Goal: Check status: Check status

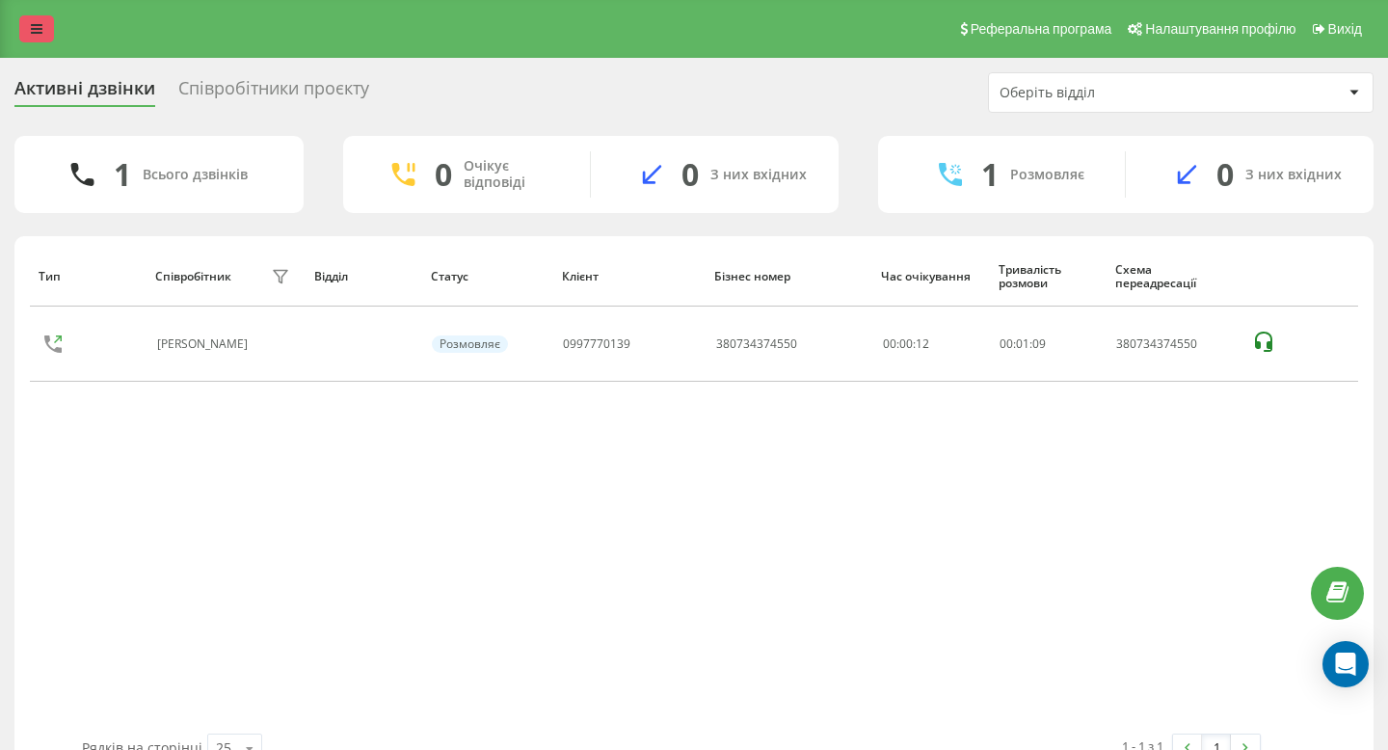
click at [25, 20] on link at bounding box center [36, 28] width 35 height 27
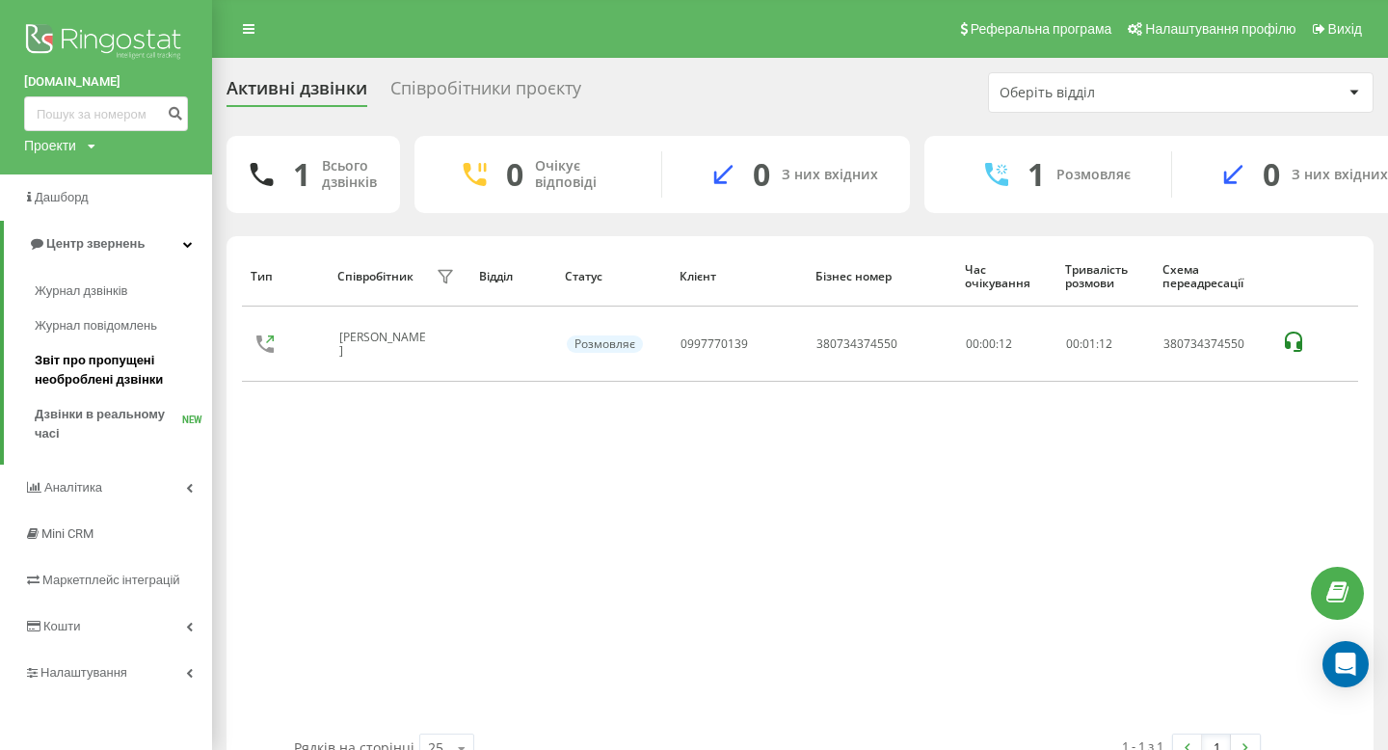
click at [77, 374] on span "Звіт про пропущені необроблені дзвінки" at bounding box center [119, 370] width 168 height 39
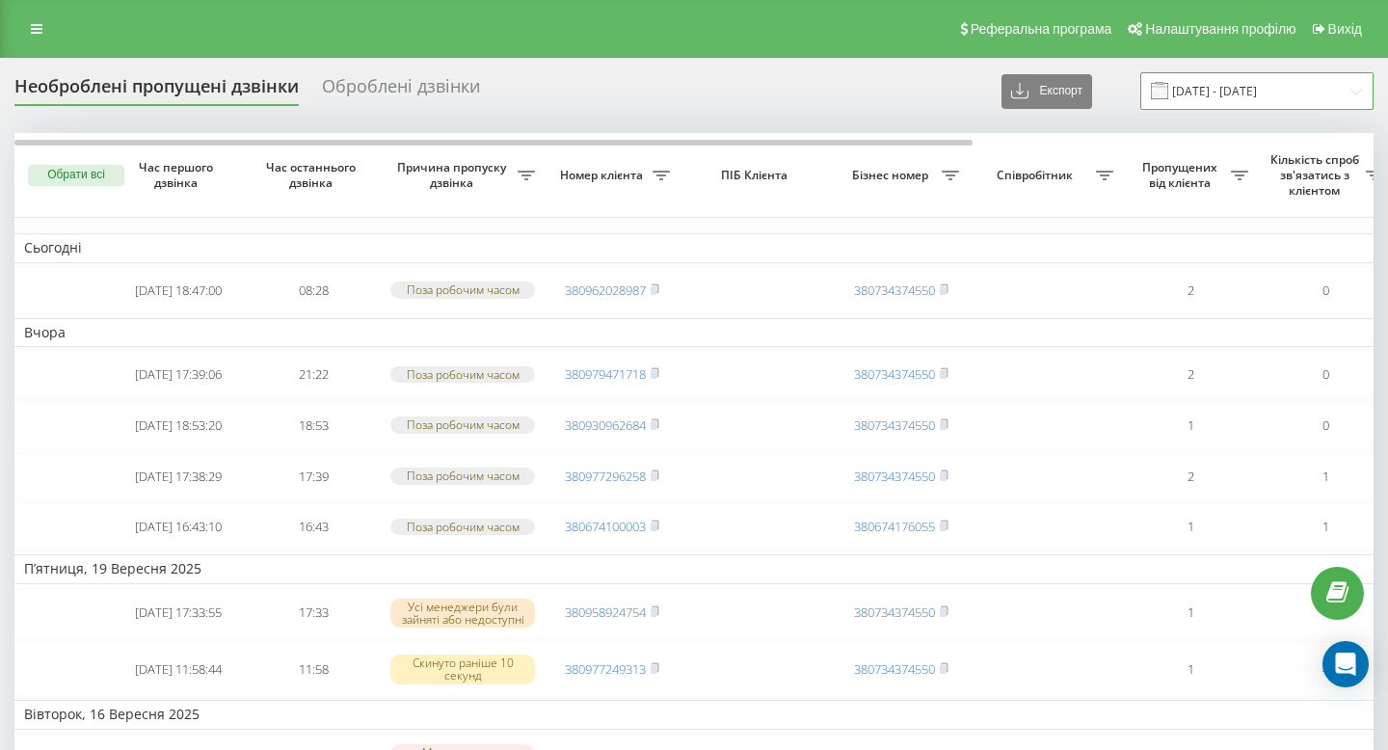
click at [1225, 101] on input "[DATE] - [DATE]" at bounding box center [1256, 91] width 233 height 38
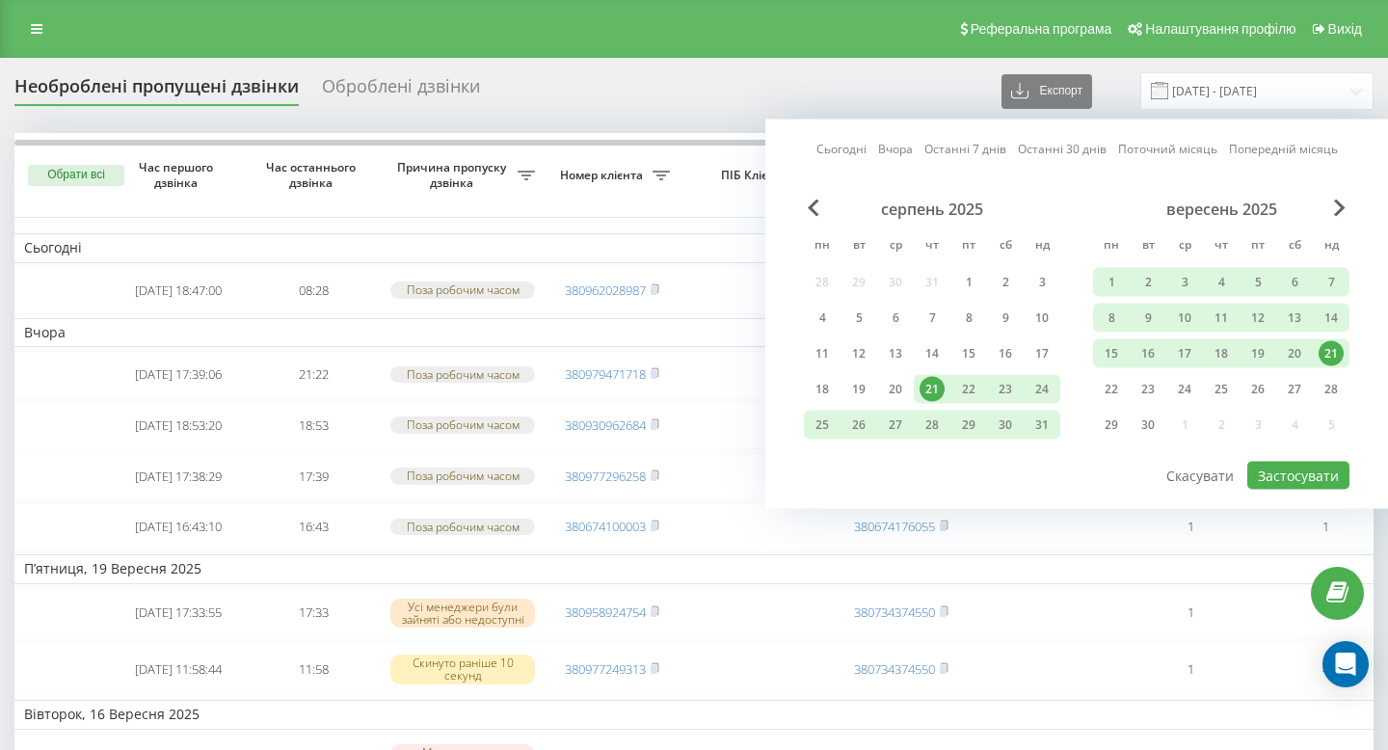
click at [882, 146] on link "Вчора" at bounding box center [895, 149] width 35 height 18
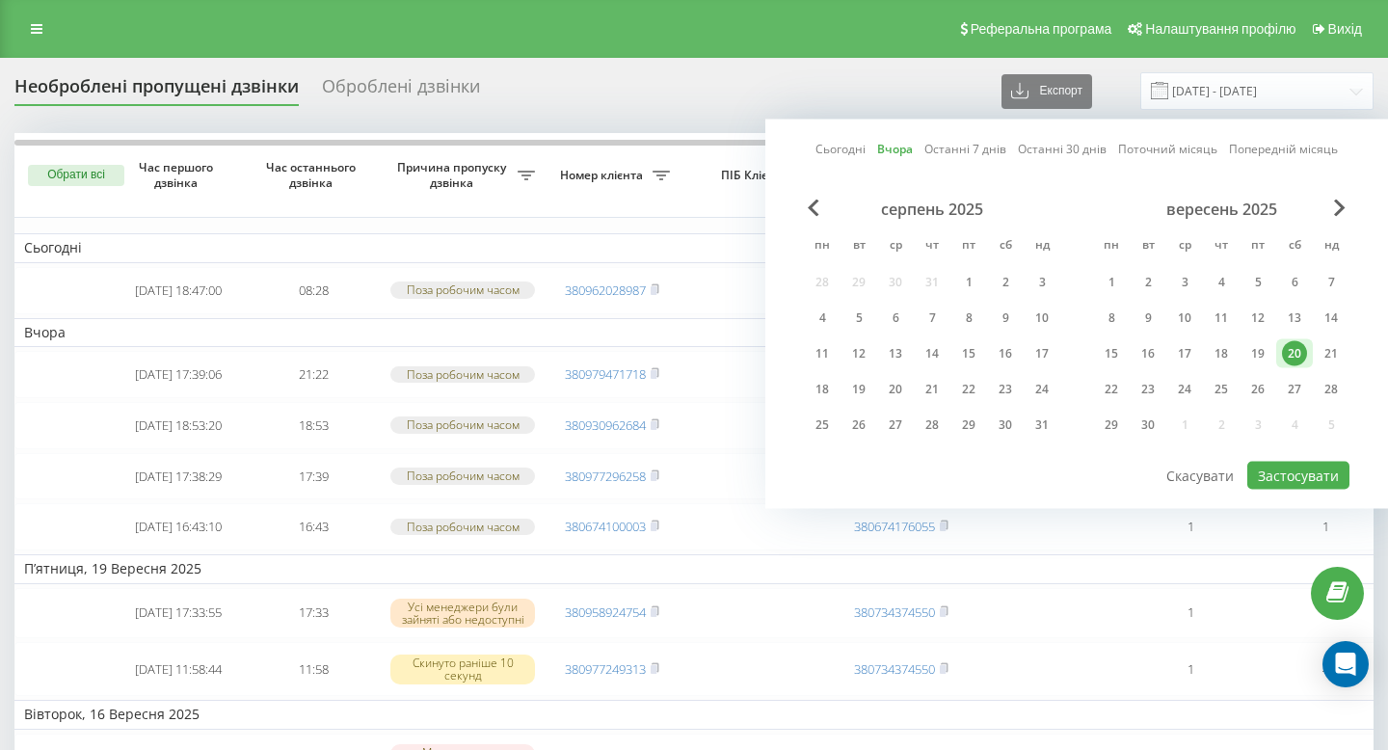
click at [1301, 449] on div "серпень 2025 пн вт ср чт пт сб нд 28 29 30 31 1 2 3 4 5 6 7 8 9 10 11 12 13 14 …" at bounding box center [1077, 330] width 546 height 260
click at [1293, 469] on button "Застосувати" at bounding box center [1298, 476] width 102 height 28
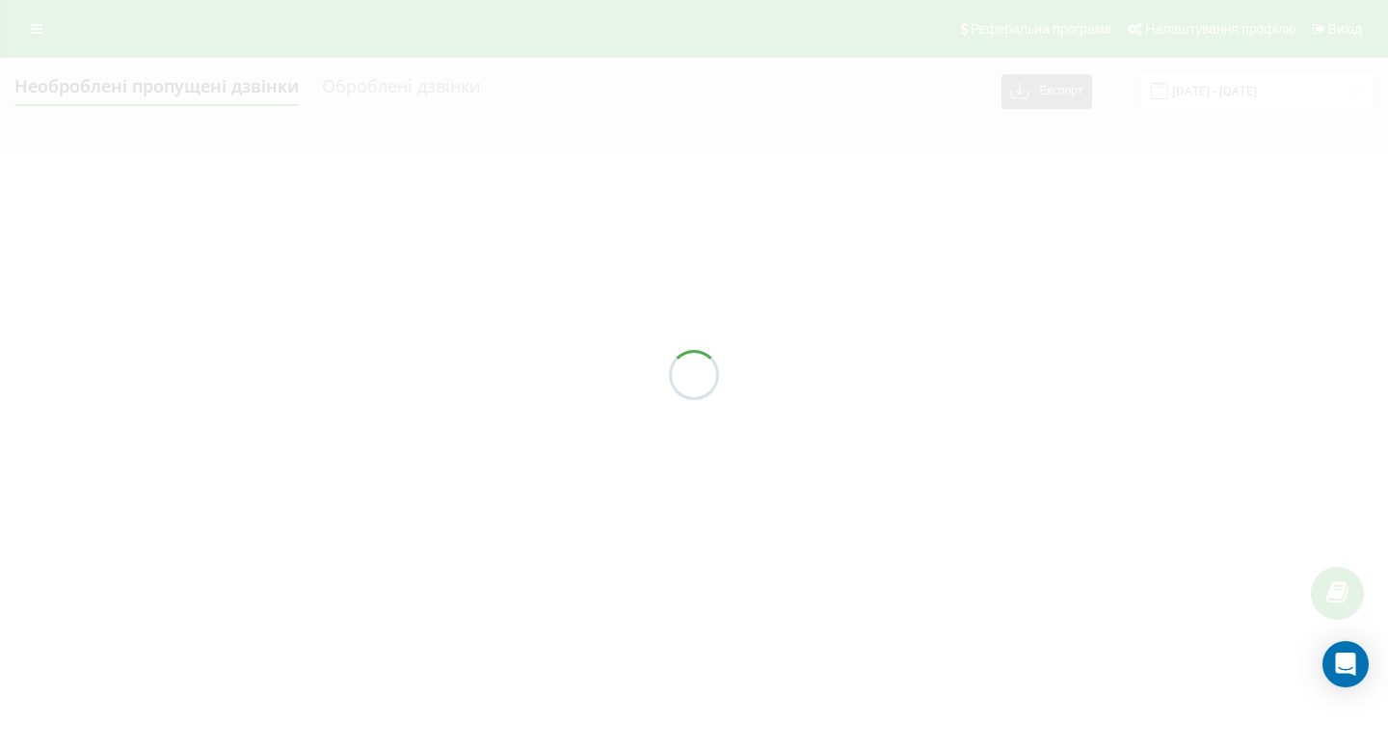
type input "[DATE] - [DATE]"
